Goal: Information Seeking & Learning: Learn about a topic

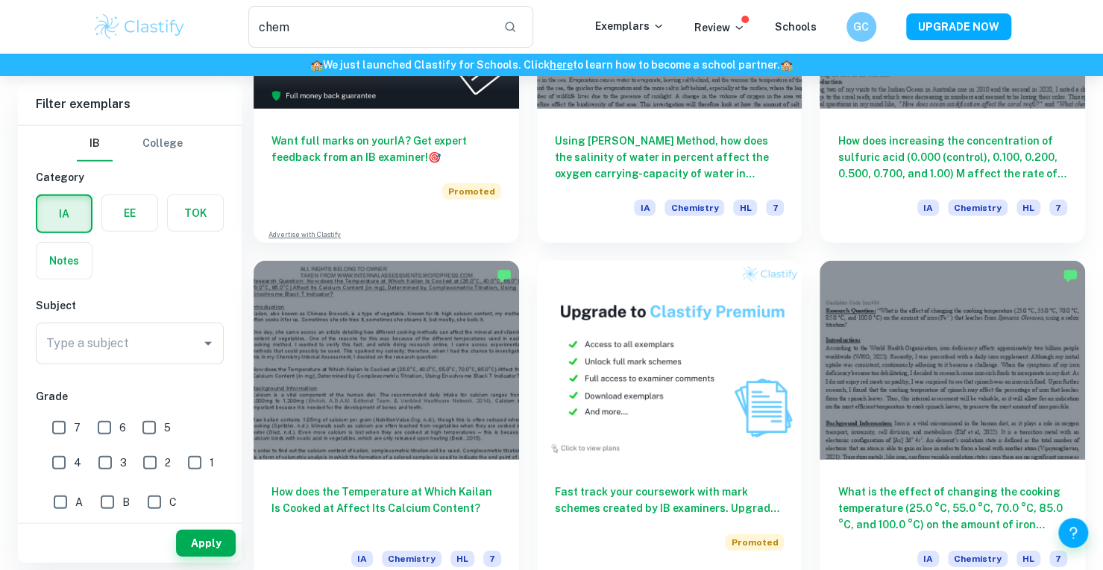
scroll to position [2441, 0]
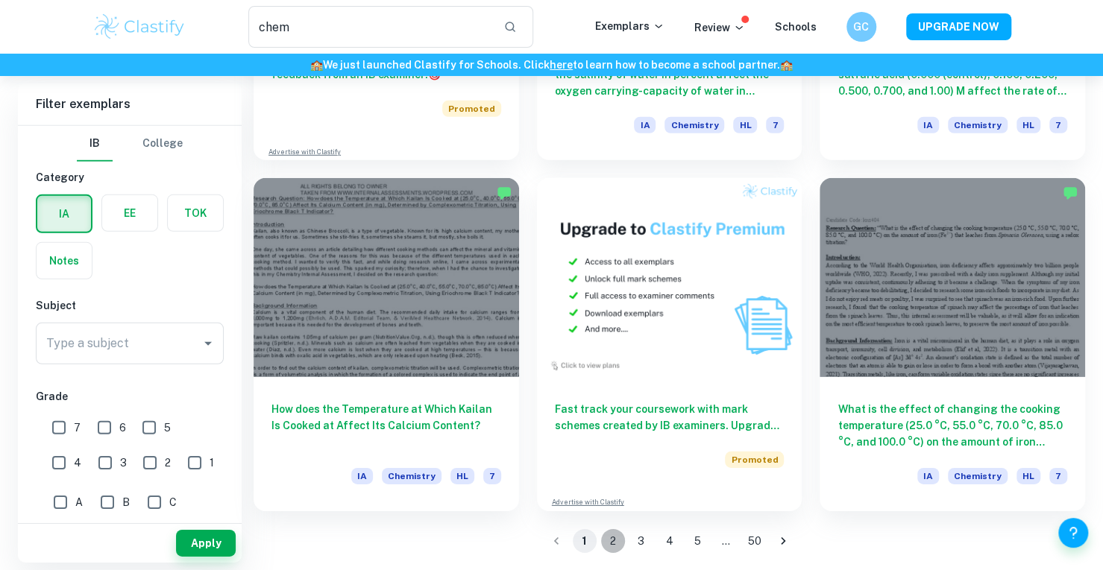
click at [611, 545] on button "2" at bounding box center [613, 541] width 24 height 24
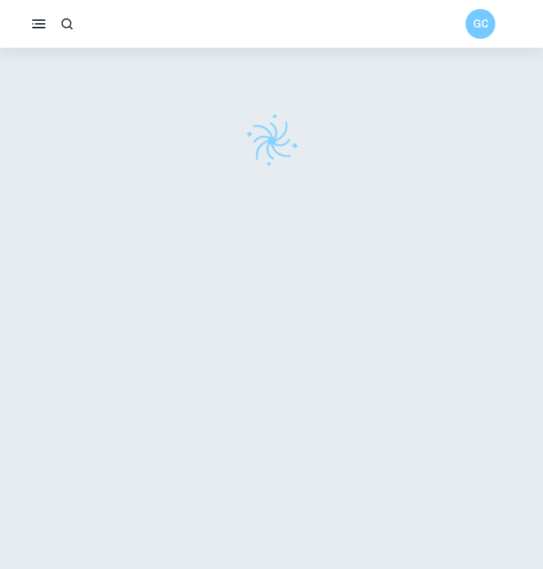
scroll to position [48, 0]
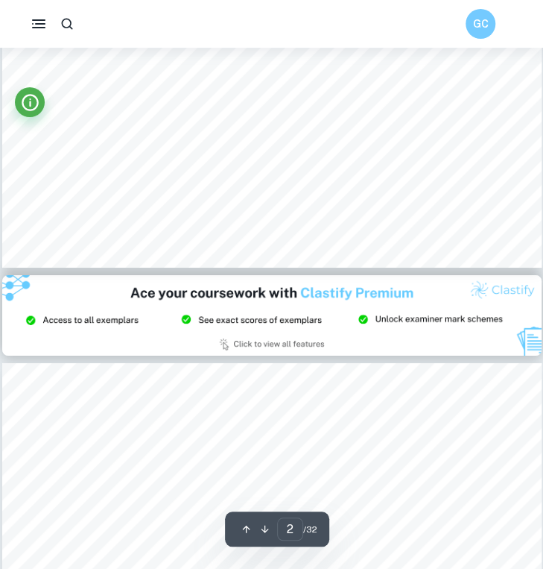
type input "3"
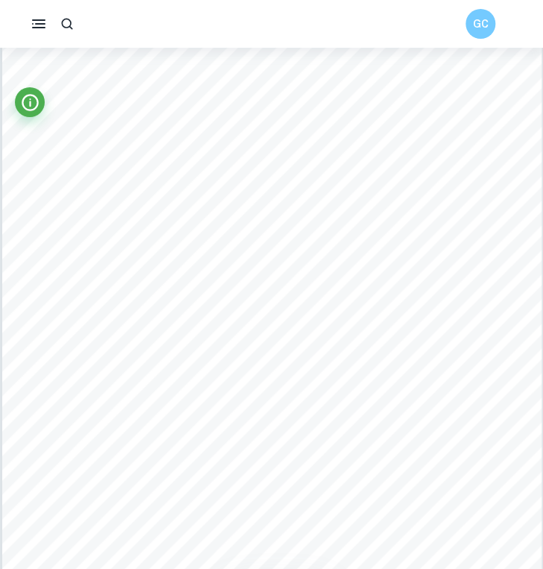
scroll to position [1792, 0]
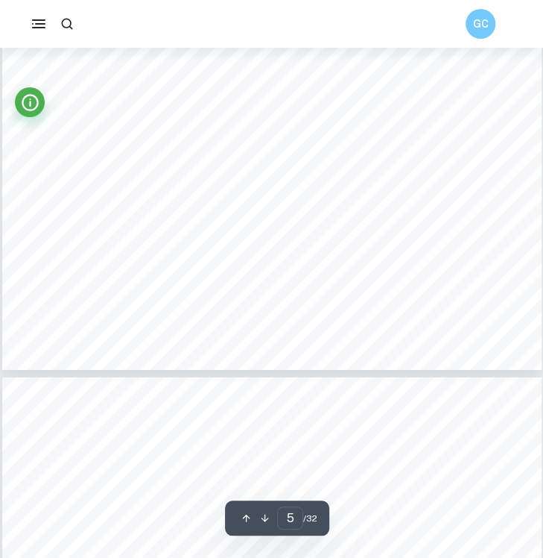
scroll to position [3157, 0]
